Goal: Task Accomplishment & Management: Manage account settings

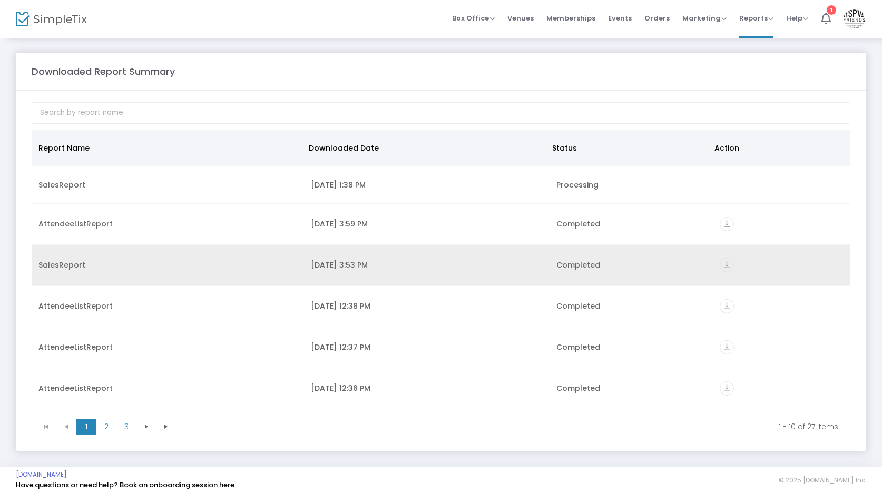
click at [725, 265] on icon "vertical_align_bottom" at bounding box center [727, 265] width 14 height 14
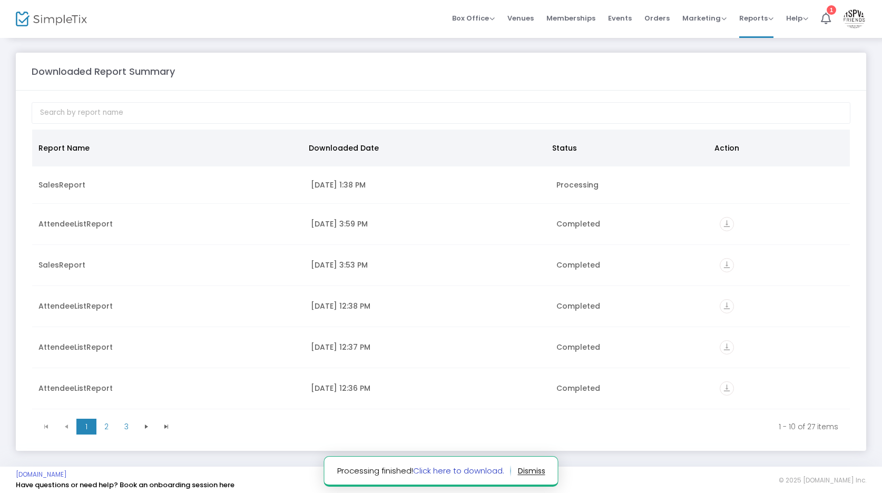
click at [461, 470] on link "Click here to download." at bounding box center [458, 470] width 91 height 11
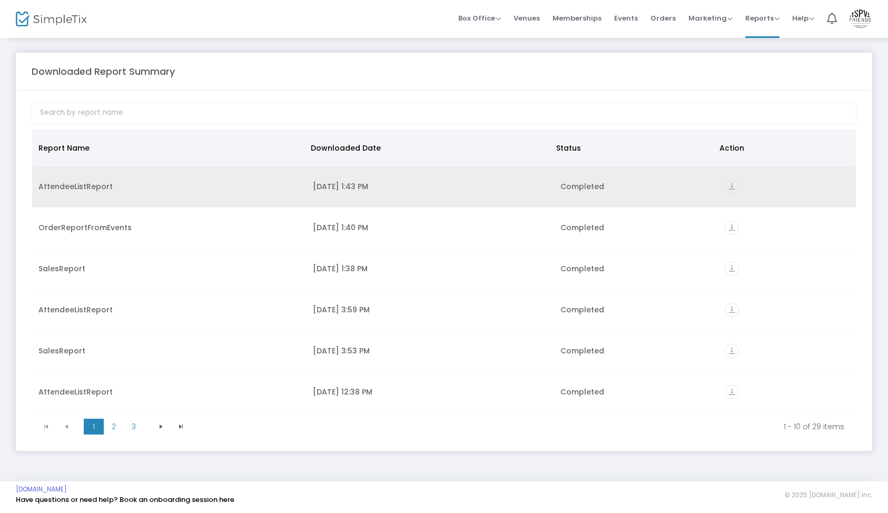
click at [725, 186] on icon "vertical_align_bottom" at bounding box center [732, 187] width 14 height 14
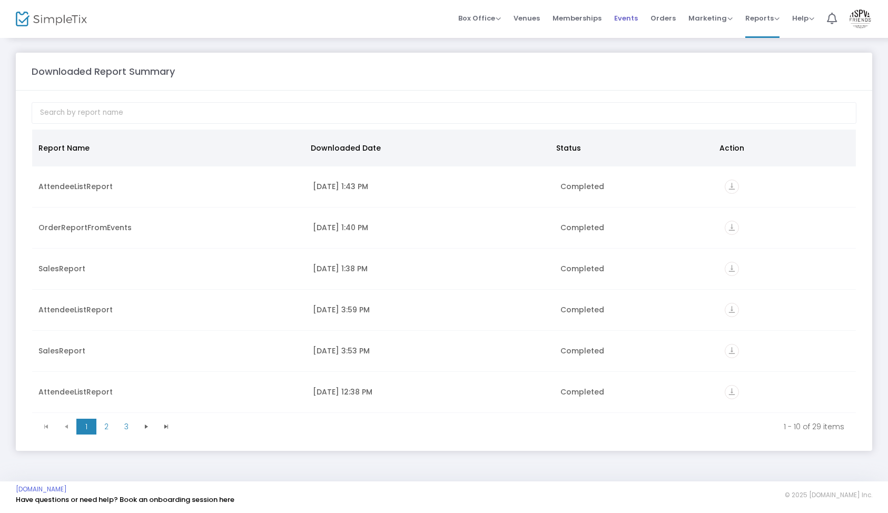
click at [618, 19] on span "Events" at bounding box center [626, 18] width 24 height 27
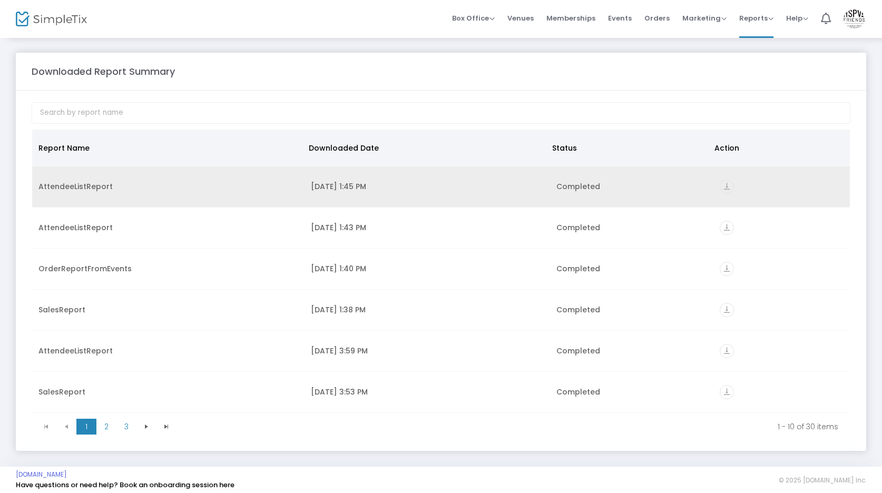
click at [720, 188] on icon "vertical_align_bottom" at bounding box center [727, 187] width 14 height 14
click at [725, 185] on icon "vertical_align_bottom" at bounding box center [727, 187] width 14 height 14
click at [368, 187] on div "9/25/2025 1:45 PM" at bounding box center [427, 186] width 233 height 11
click at [726, 182] on icon "vertical_align_bottom" at bounding box center [727, 187] width 14 height 14
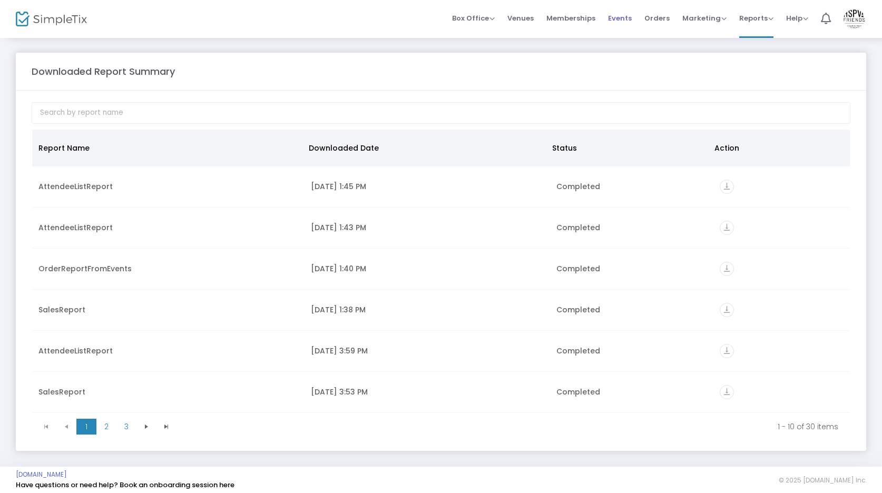
click at [631, 17] on span "Events" at bounding box center [620, 18] width 24 height 27
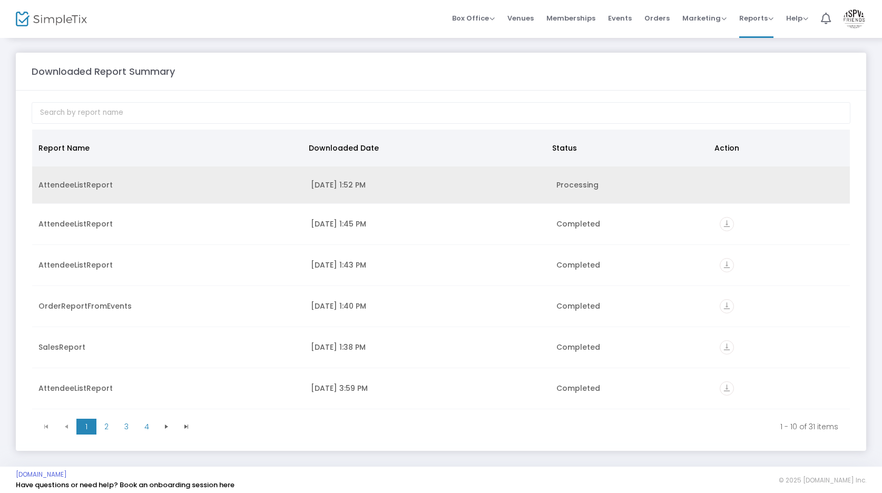
click at [519, 190] on div "[DATE] 1:52 PM" at bounding box center [427, 185] width 233 height 11
click at [559, 180] on td "Processing" at bounding box center [631, 184] width 163 height 37
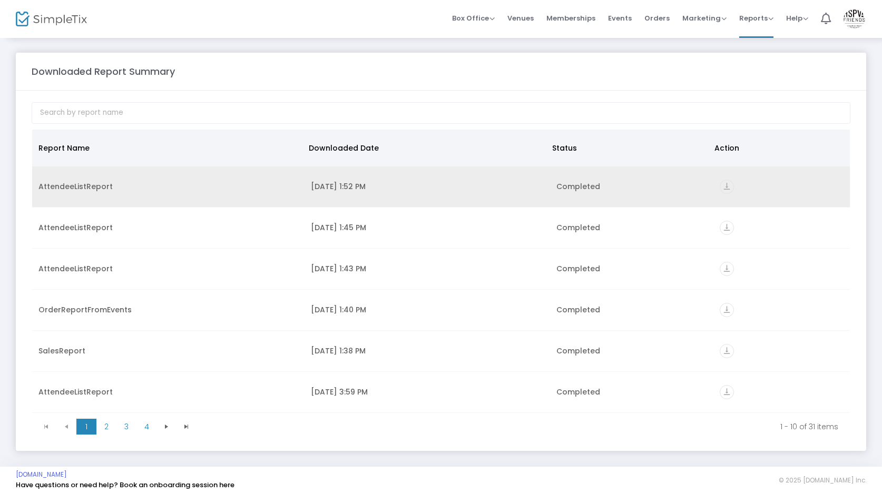
click at [720, 185] on icon "vertical_align_bottom" at bounding box center [727, 187] width 14 height 14
